Goal: Task Accomplishment & Management: Manage account settings

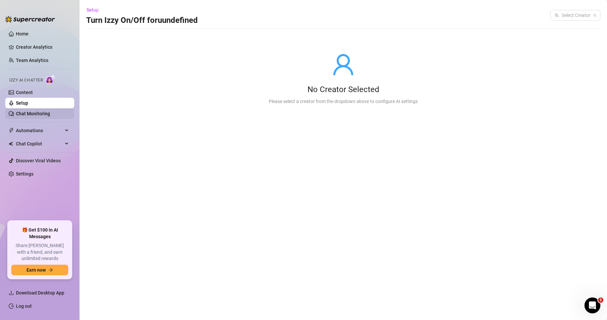
click at [36, 113] on link "Chat Monitoring" at bounding box center [33, 113] width 34 height 5
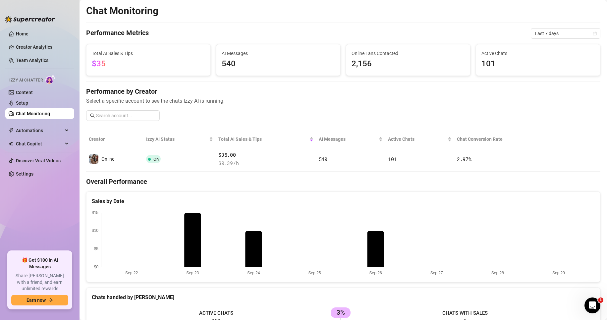
click at [21, 86] on div "Izzy AI Chatter" at bounding box center [39, 79] width 70 height 15
click at [21, 91] on link "Content" at bounding box center [24, 92] width 17 height 5
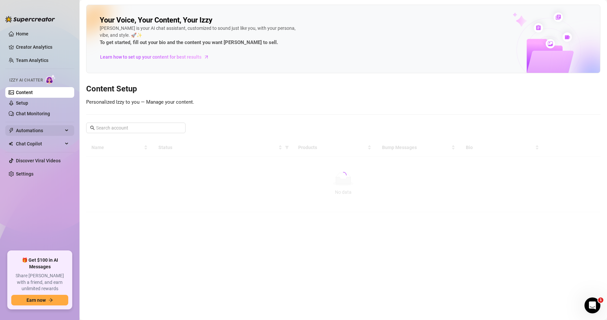
click at [31, 128] on span "Automations" at bounding box center [39, 130] width 47 height 11
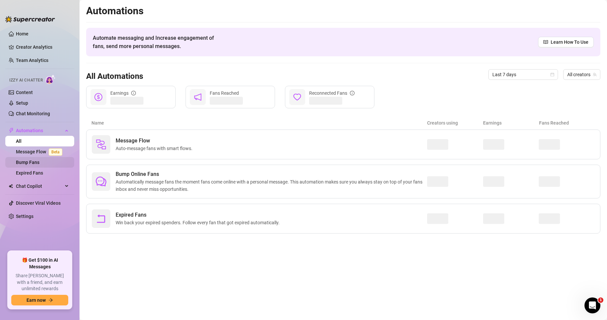
click at [33, 161] on link "Bump Fans" at bounding box center [28, 162] width 24 height 5
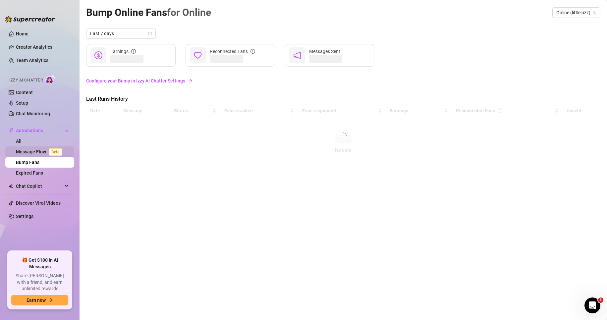
click at [33, 149] on link "Message Flow Beta" at bounding box center [40, 151] width 49 height 5
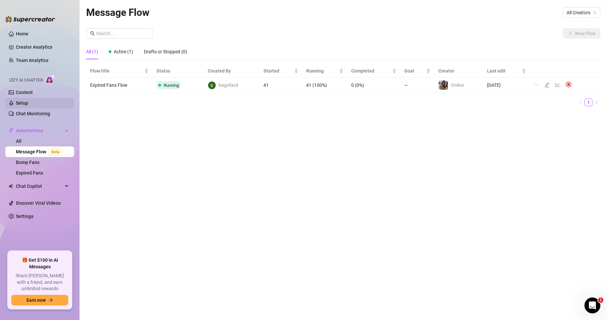
click at [28, 102] on link "Setup" at bounding box center [22, 102] width 12 height 5
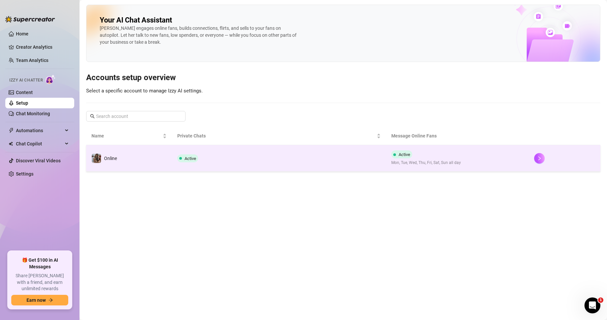
click at [121, 153] on td "Online" at bounding box center [129, 158] width 86 height 26
